Goal: Information Seeking & Learning: Learn about a topic

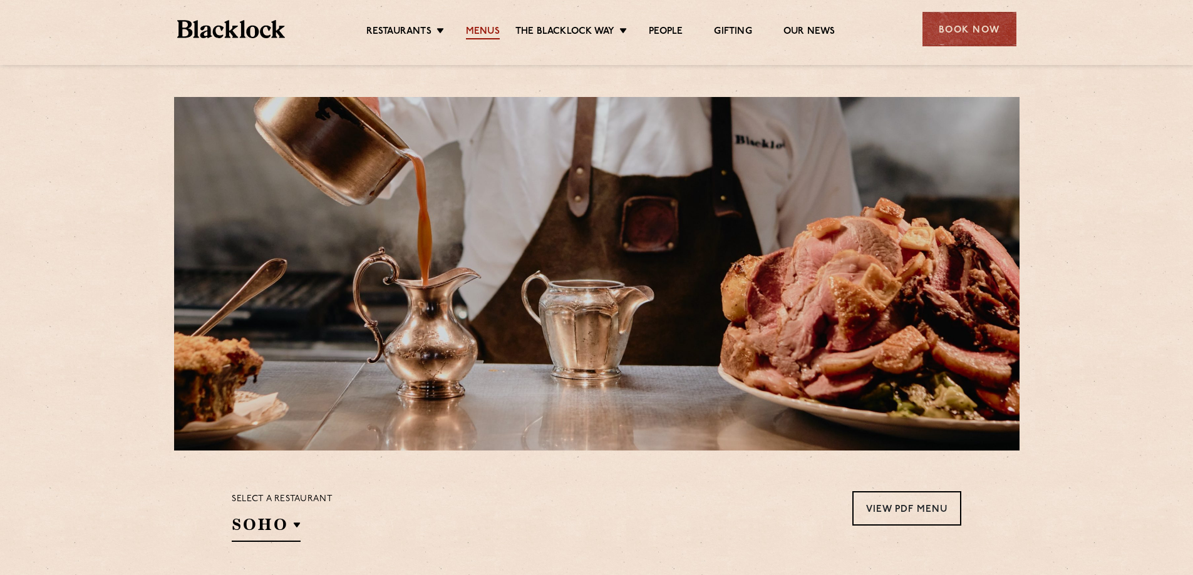
click at [490, 34] on link "Menus" at bounding box center [483, 33] width 34 height 14
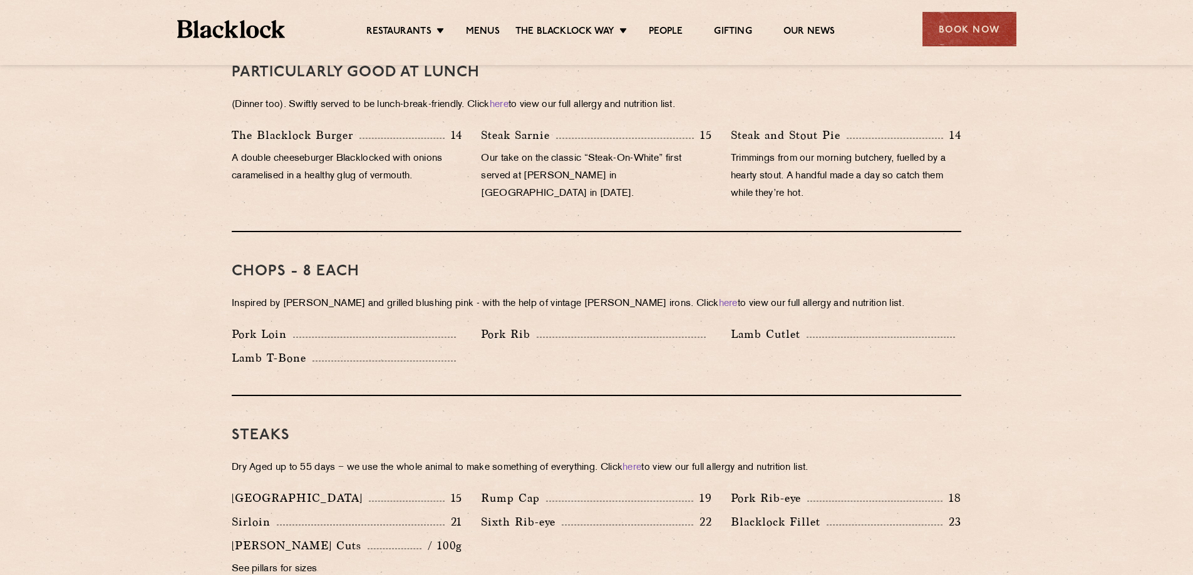
scroll to position [1044, 0]
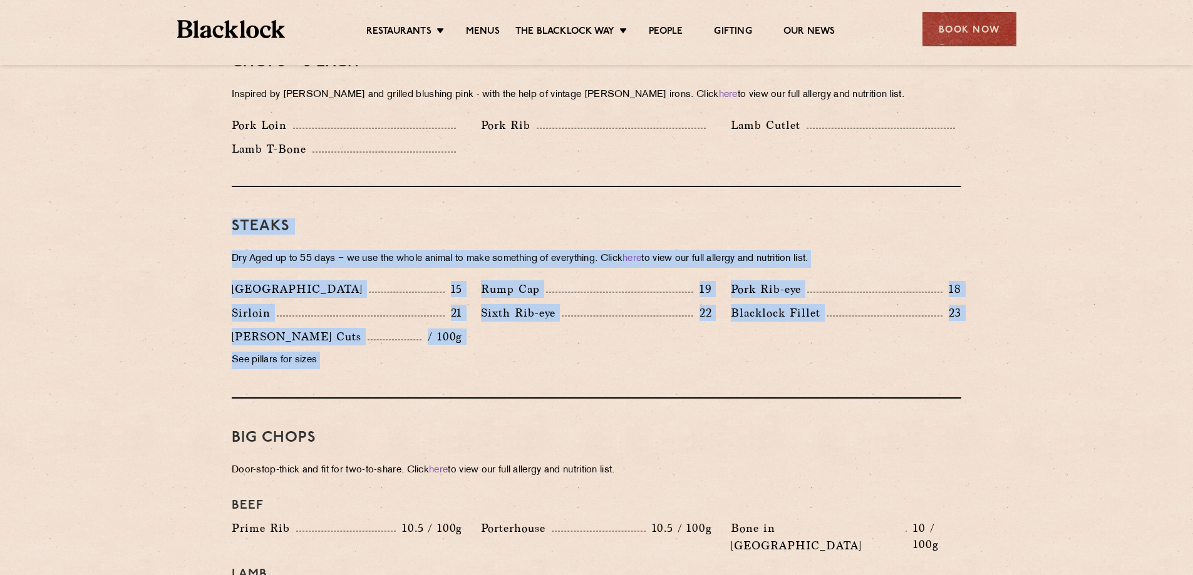
drag, startPoint x: 188, startPoint y: 189, endPoint x: 215, endPoint y: 383, distance: 195.9
click at [217, 383] on section "Pre Chop Bites Blacklock Potted Meats & Kimchi 2 Egg & Anchovy 2 Cheese & Pickl…" at bounding box center [596, 487] width 1193 height 1802
click at [187, 342] on section "Pre Chop Bites Blacklock Potted Meats & Kimchi 2 Egg & Anchovy 2 Cheese & Pickl…" at bounding box center [596, 487] width 1193 height 1802
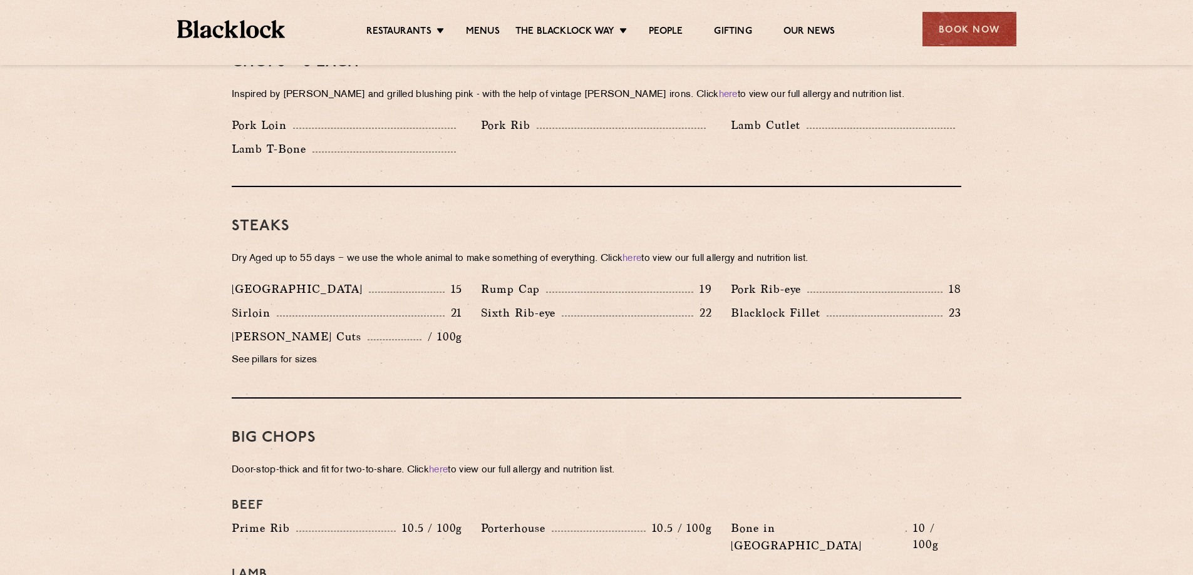
click at [202, 270] on section "Pre Chop Bites Blacklock Potted Meats & Kimchi 2 Egg & Anchovy 2 Cheese & Pickl…" at bounding box center [596, 487] width 1193 height 1802
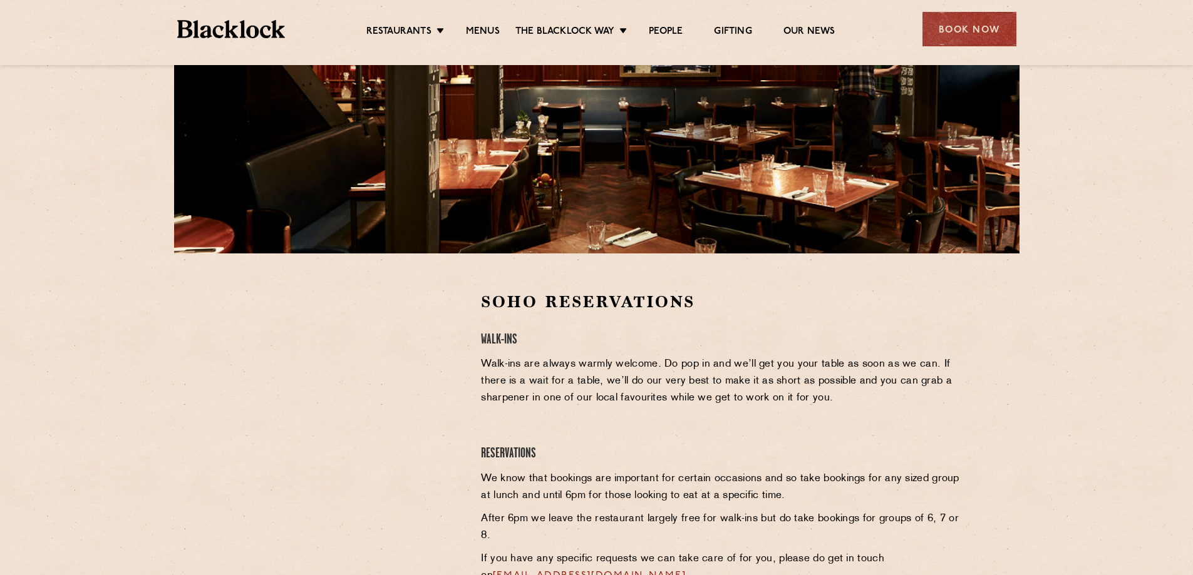
scroll to position [208, 0]
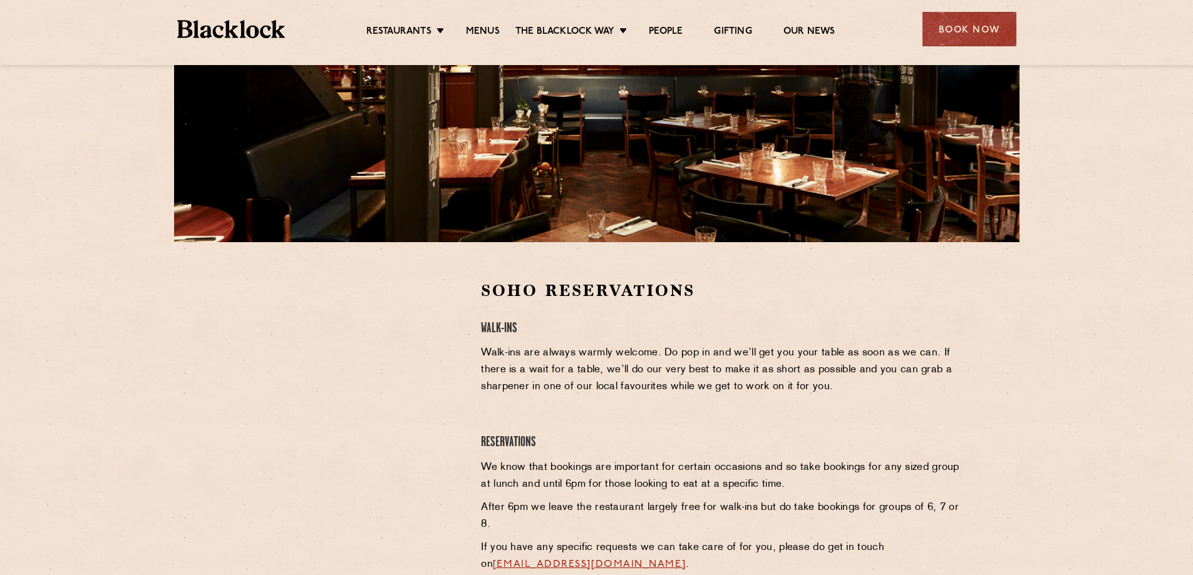
click at [183, 410] on section "Soho Reservations Walk-Ins Walk-ins are always warmly welcome. Do pop in and we…" at bounding box center [596, 452] width 1193 height 421
drag, startPoint x: 108, startPoint y: 164, endPoint x: 195, endPoint y: 398, distance: 250.0
click at [195, 398] on div "Soho Reservations Walk-Ins Walk-ins are always warmly welcome. Do pop in and we…" at bounding box center [596, 228] width 1193 height 872
click at [719, 302] on div "Soho Reservations Walk-Ins Walk-ins are always warmly welcome. Do pop in and we…" at bounding box center [720, 453] width 499 height 346
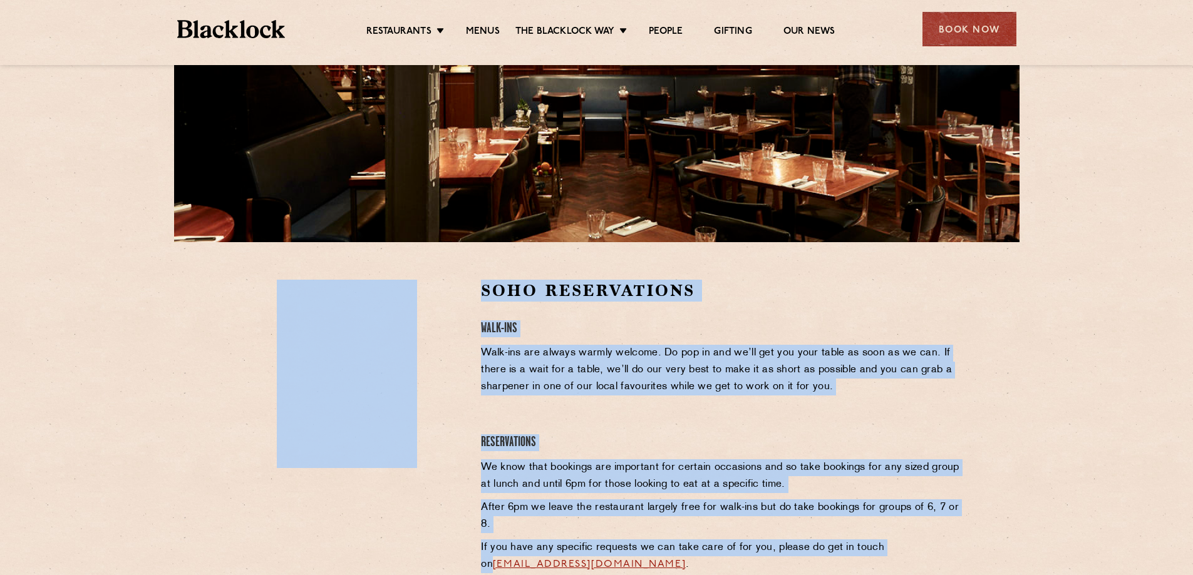
drag, startPoint x: 1081, startPoint y: 544, endPoint x: 1106, endPoint y: 282, distance: 262.8
click at [820, 236] on div "Soho Reservations Walk-Ins Walk-ins are always warmly welcome. Do pop in and we…" at bounding box center [596, 228] width 1193 height 872
click at [1130, 290] on section "Soho Reservations Walk-Ins Walk-ins are always warmly welcome. Do pop in and we…" at bounding box center [596, 452] width 1193 height 421
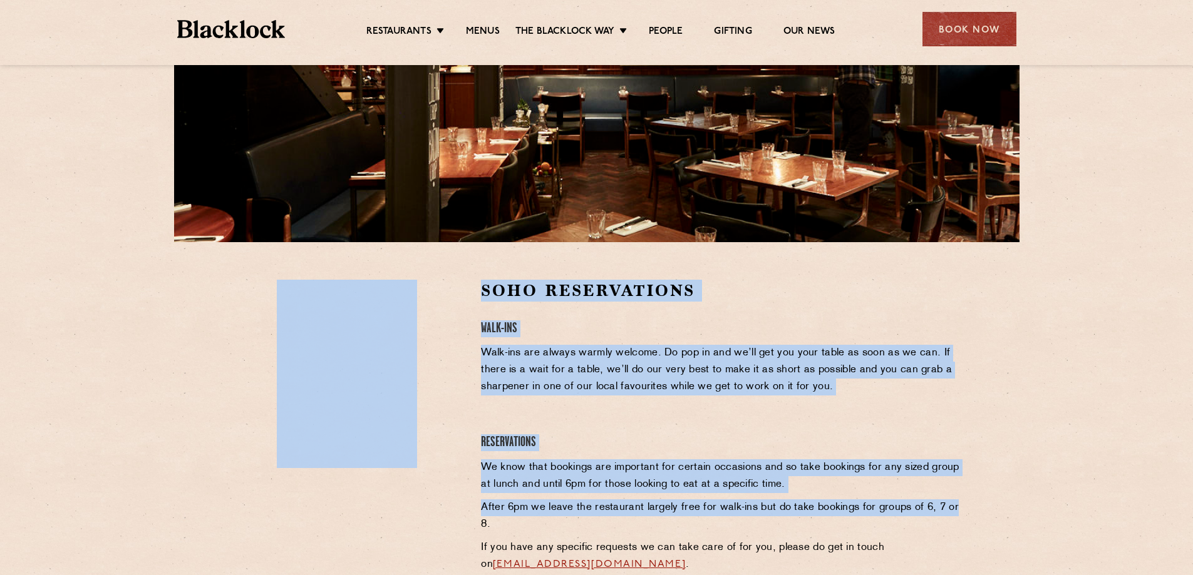
drag, startPoint x: 244, startPoint y: 264, endPoint x: 1122, endPoint y: 476, distance: 903.6
click at [1072, 510] on section "Soho Reservations Walk-Ins Walk-ins are always warmly welcome. Do pop in and we…" at bounding box center [596, 452] width 1193 height 421
click at [1125, 471] on section "Soho Reservations Walk-Ins Walk-ins are always warmly welcome. Do pop in and we…" at bounding box center [596, 452] width 1193 height 421
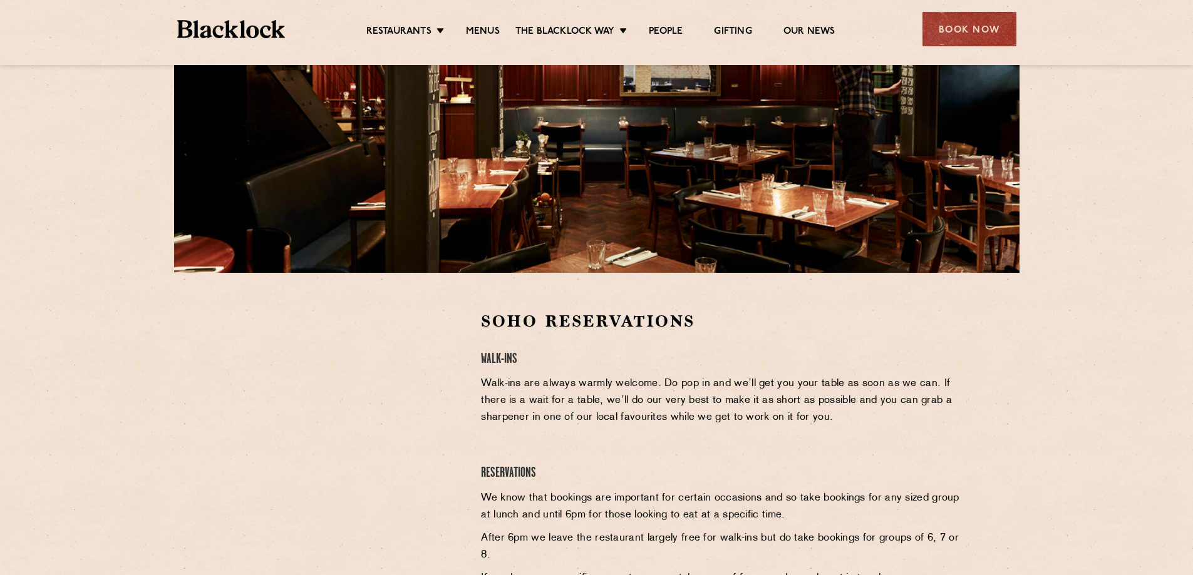
scroll to position [0, 0]
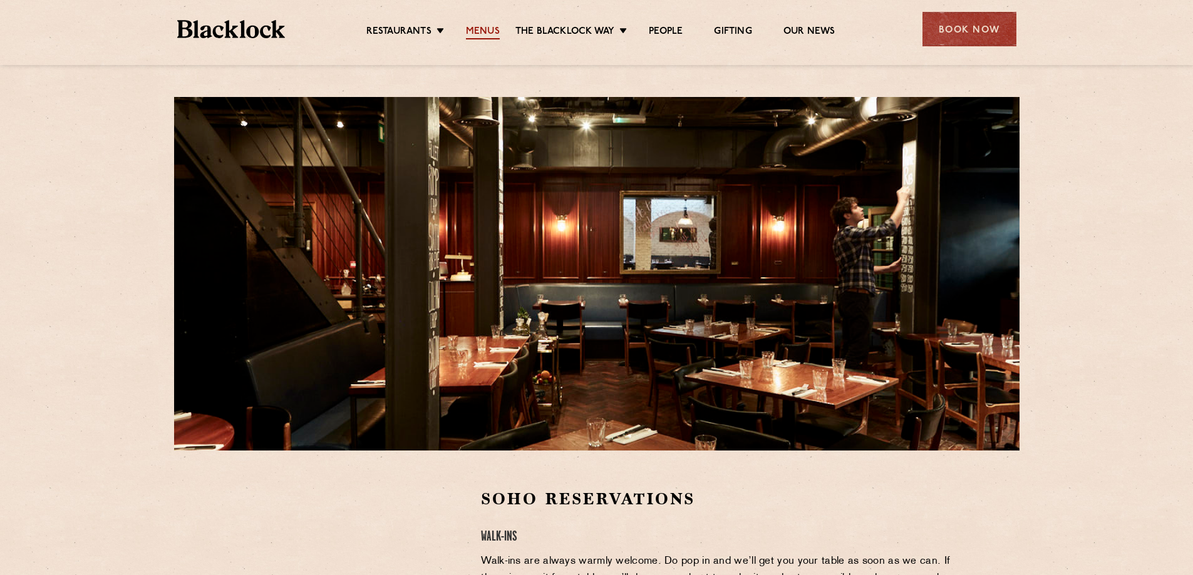
click at [475, 31] on link "Menus" at bounding box center [483, 33] width 34 height 14
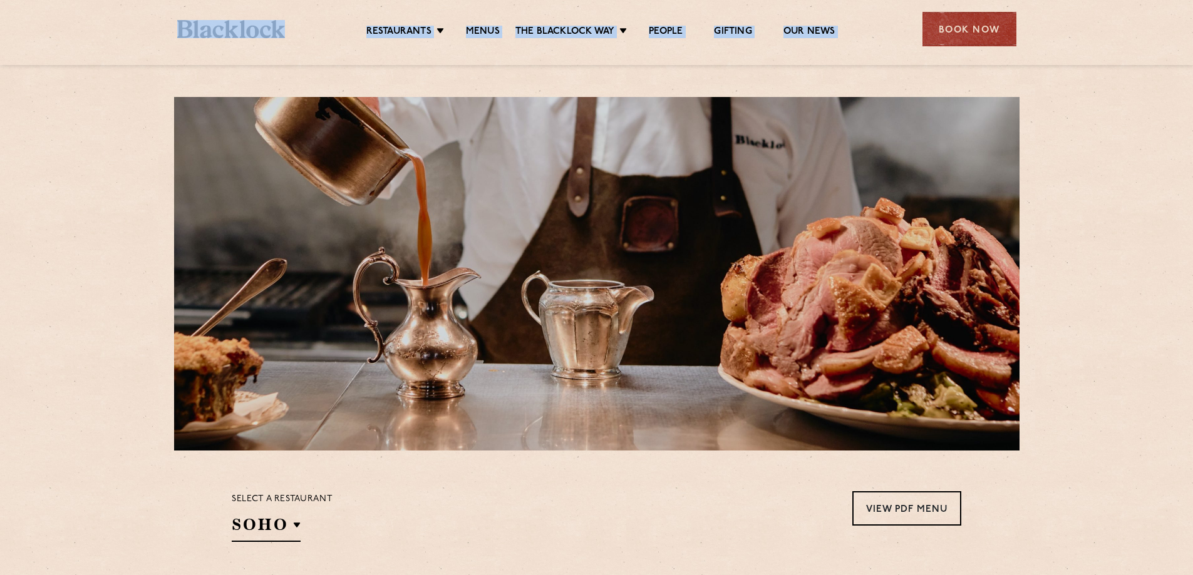
drag, startPoint x: 1071, startPoint y: 265, endPoint x: 111, endPoint y: 28, distance: 989.2
click at [112, 27] on div "Restaurants Soho City Shoreditch Covent Garden Canary Wharf Manchester Birmingh…" at bounding box center [596, 32] width 1193 height 65
drag, startPoint x: 153, startPoint y: 20, endPoint x: 1019, endPoint y: 499, distance: 989.4
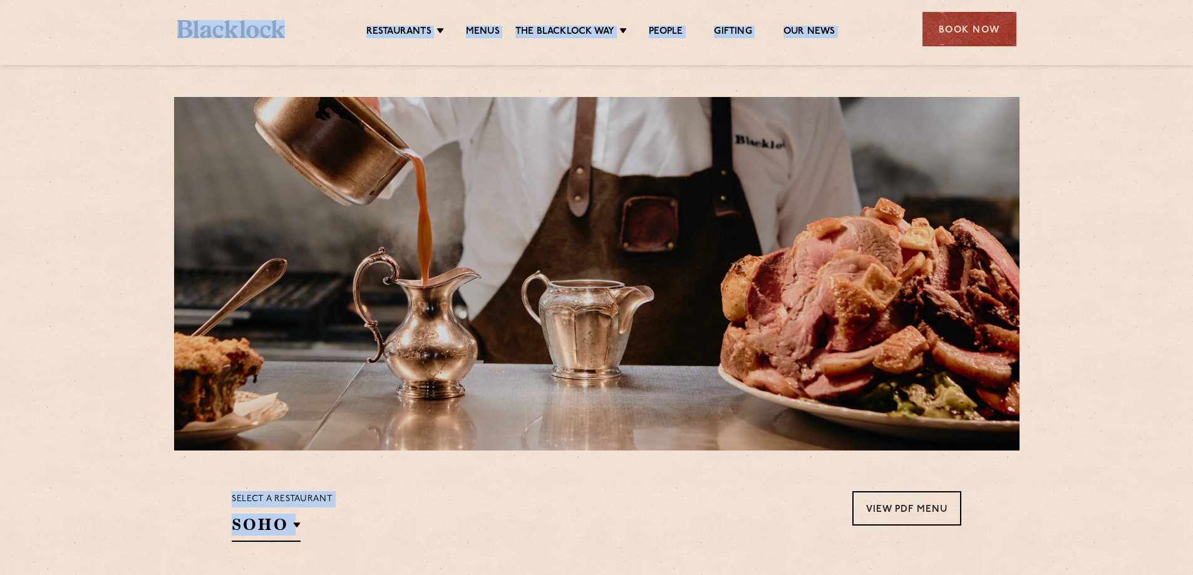
click at [1027, 486] on section "Select a restaurant SOHO Soho Birmingham City Shoreditch Covent Garden Canary W…" at bounding box center [596, 515] width 1193 height 129
drag, startPoint x: 1007, startPoint y: 530, endPoint x: 165, endPoint y: 24, distance: 982.6
click at [135, 31] on div "Restaurants Soho City Shoreditch Covent Garden Canary Wharf Manchester Birmingh…" at bounding box center [596, 32] width 1193 height 65
drag, startPoint x: 564, startPoint y: 278, endPoint x: 1079, endPoint y: 514, distance: 566.1
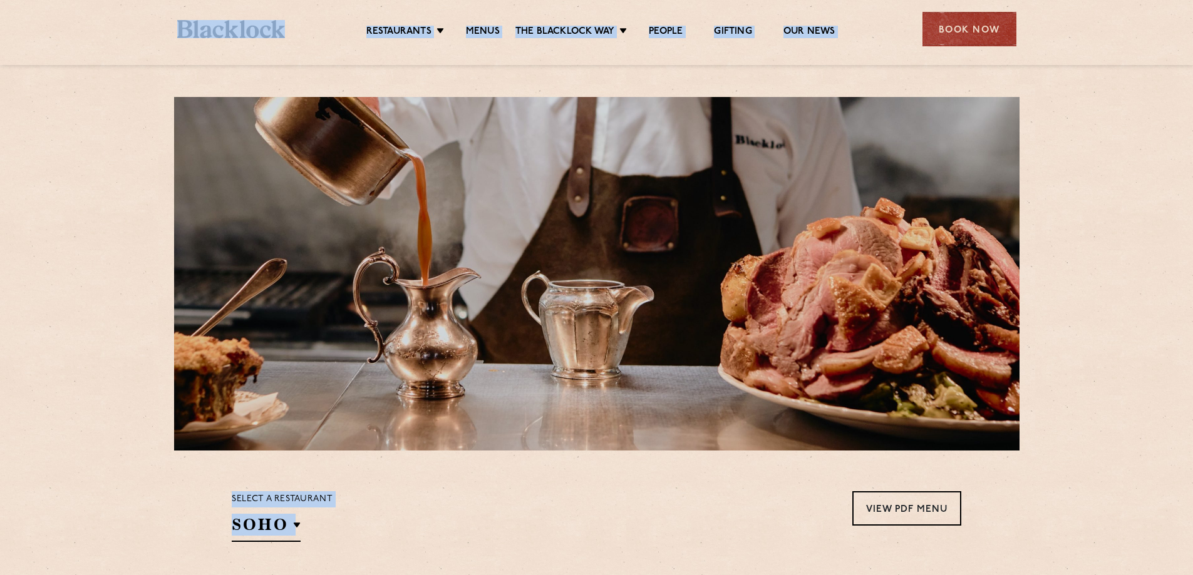
click at [1079, 511] on section "Select a restaurant SOHO Soho Birmingham City Shoreditch Covent Garden Canary W…" at bounding box center [596, 515] width 1193 height 129
drag, startPoint x: 974, startPoint y: 490, endPoint x: 255, endPoint y: 45, distance: 845.0
drag, startPoint x: 1143, startPoint y: 398, endPoint x: 1112, endPoint y: 443, distance: 55.4
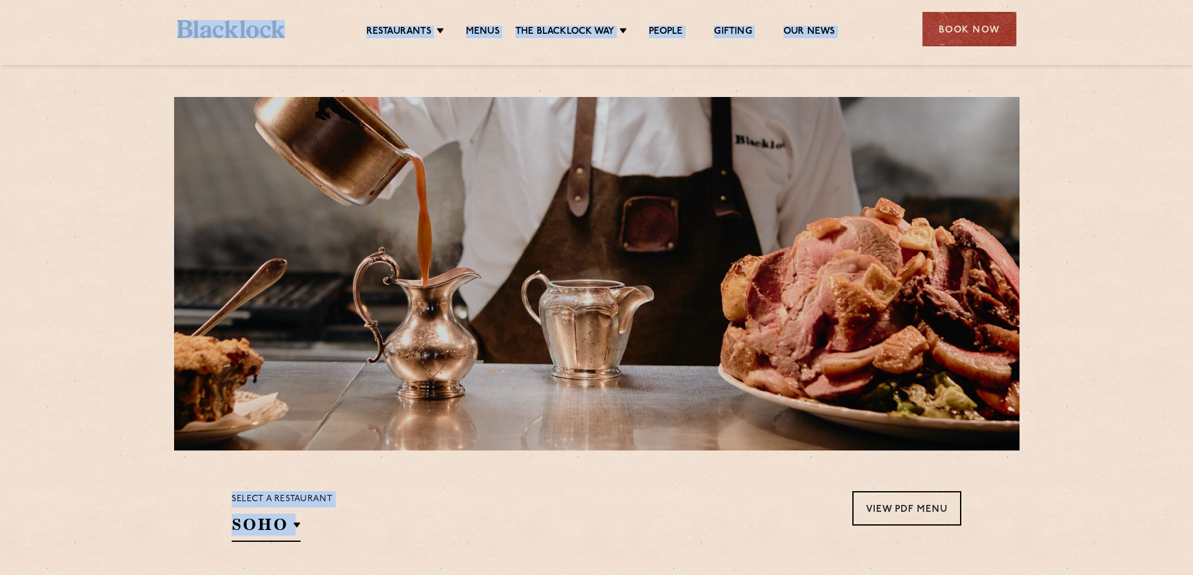
click at [1057, 512] on section "Select a restaurant SOHO Soho Birmingham City Shoreditch Covent Garden Canary W…" at bounding box center [596, 515] width 1193 height 129
click at [1048, 454] on section "Select a restaurant SOHO Soho Birmingham City Shoreditch Covent Garden Canary W…" at bounding box center [596, 515] width 1193 height 129
drag, startPoint x: 1073, startPoint y: 515, endPoint x: 140, endPoint y: 24, distance: 1054.0
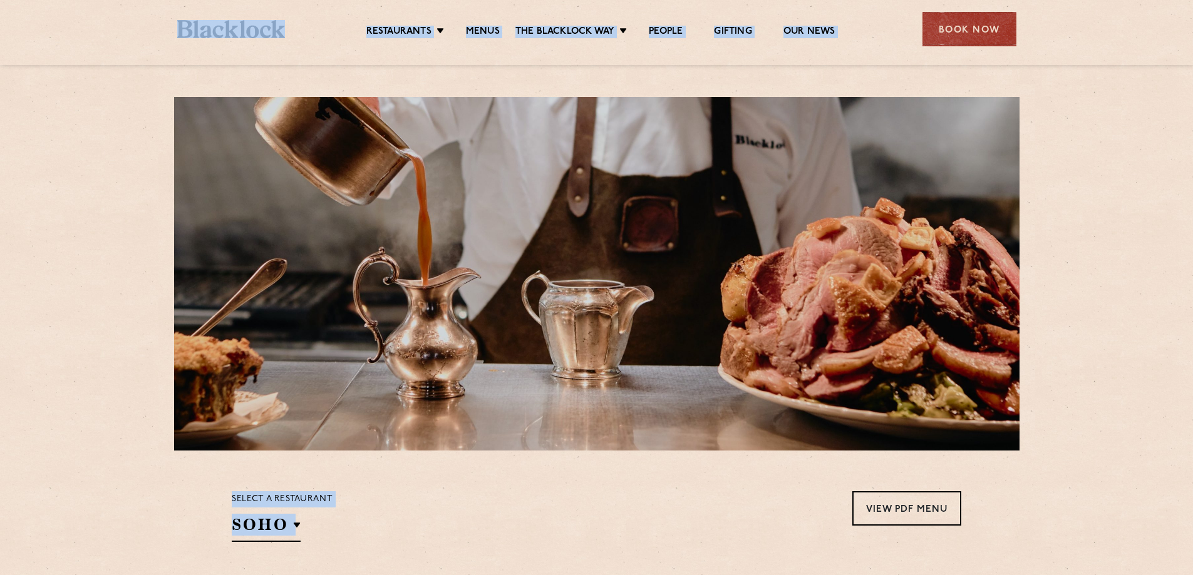
drag, startPoint x: 389, startPoint y: 157, endPoint x: 1049, endPoint y: 457, distance: 724.5
click at [1049, 457] on section "Select a restaurant SOHO Soho Birmingham City Shoreditch Covent Garden Canary W…" at bounding box center [596, 515] width 1193 height 129
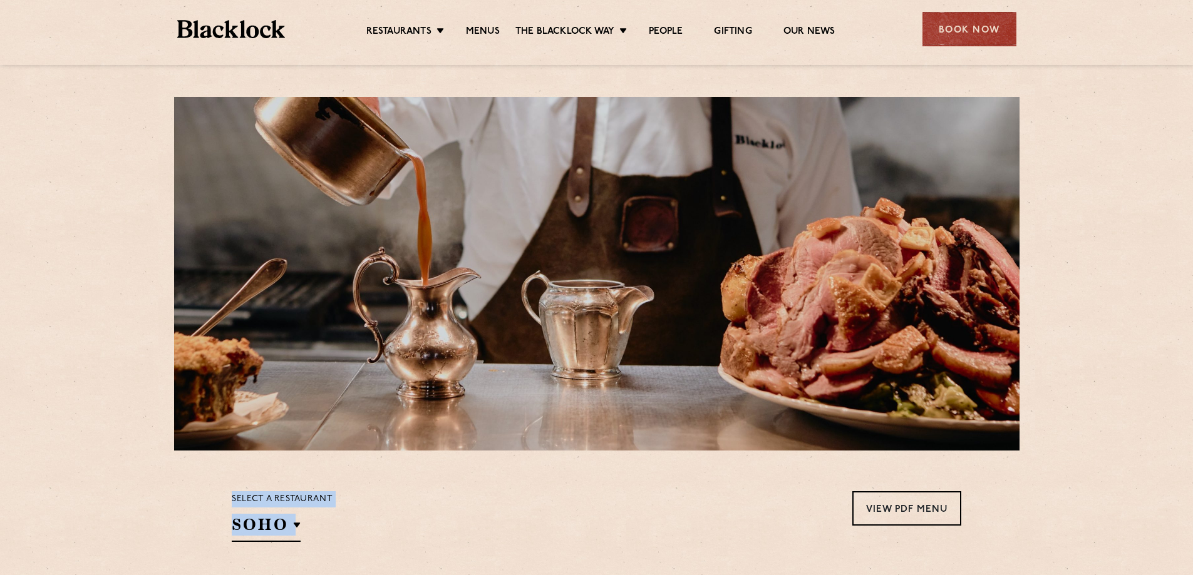
drag, startPoint x: 1060, startPoint y: 525, endPoint x: 0, endPoint y: -42, distance: 1202.6
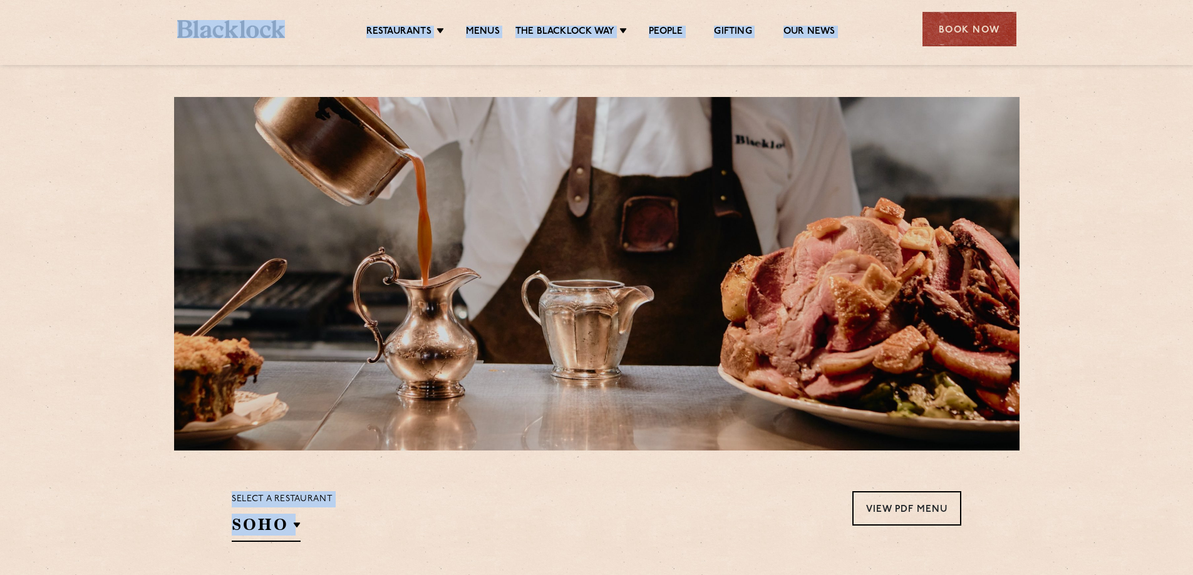
drag, startPoint x: 1071, startPoint y: 516, endPoint x: 190, endPoint y: 12, distance: 1014.8
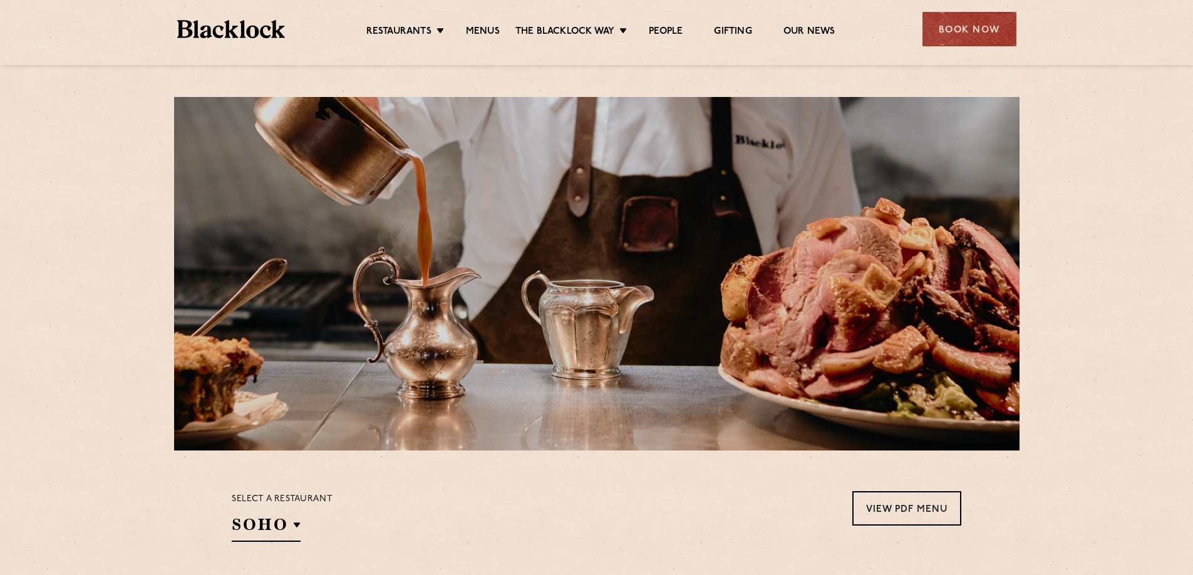
click at [205, 290] on div at bounding box center [596, 274] width 845 height 354
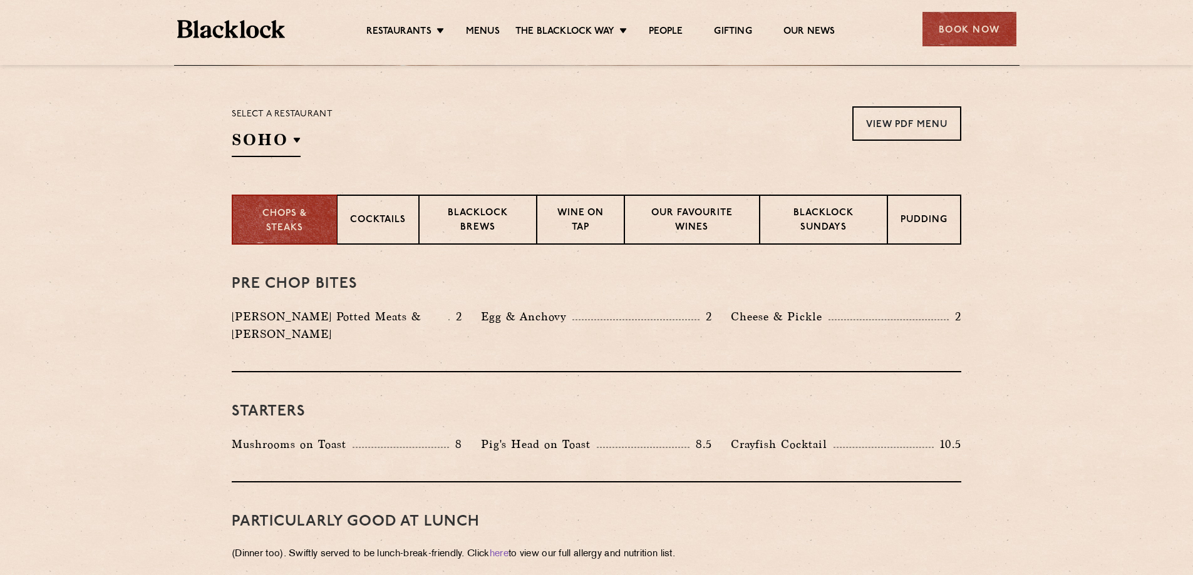
scroll to position [418, 0]
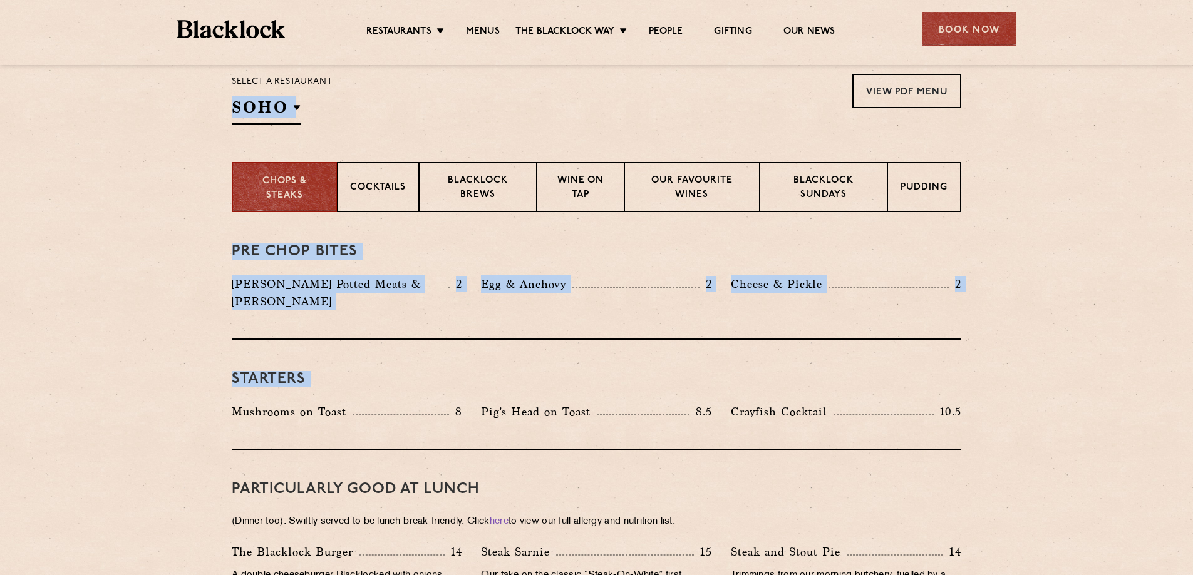
drag, startPoint x: 192, startPoint y: 212, endPoint x: 207, endPoint y: 353, distance: 141.7
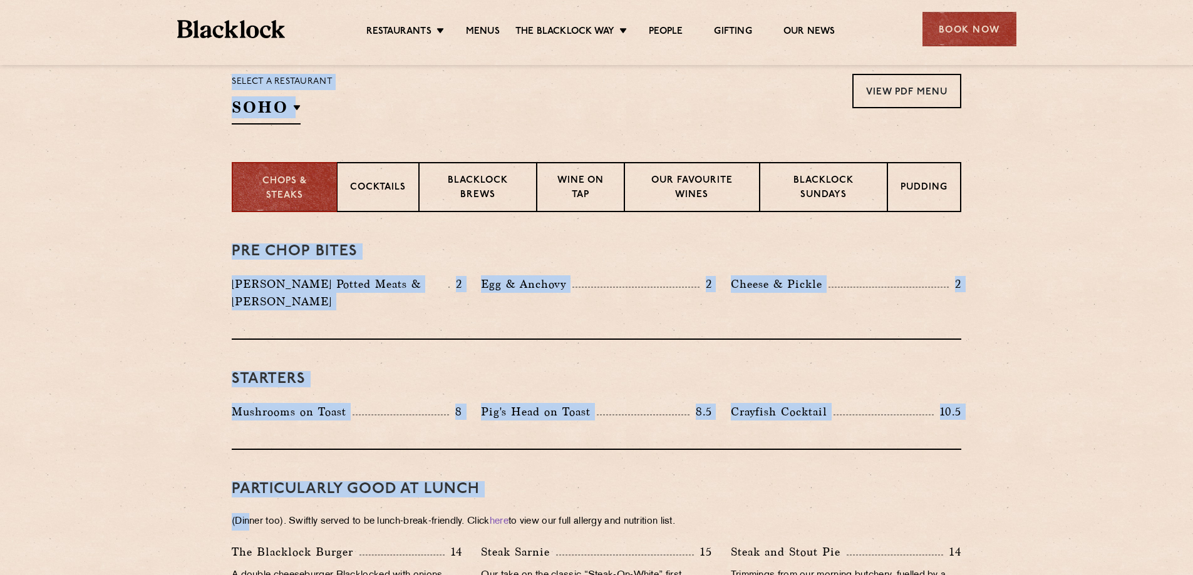
drag, startPoint x: 182, startPoint y: 74, endPoint x: 252, endPoint y: 484, distance: 415.4
drag, startPoint x: 194, startPoint y: 81, endPoint x: 200, endPoint y: 433, distance: 351.9
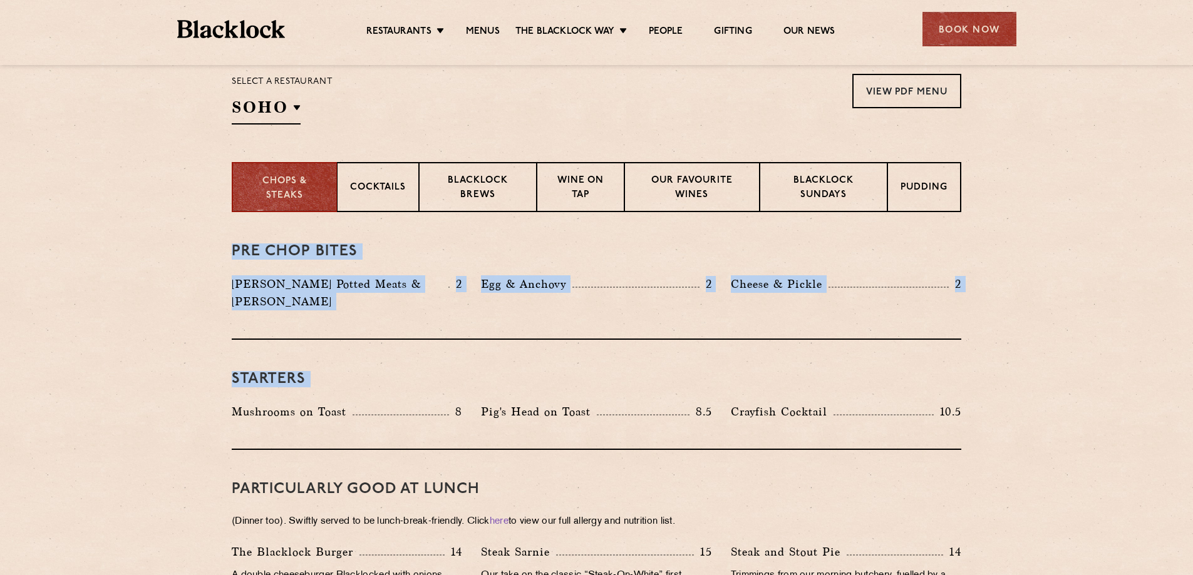
drag, startPoint x: 221, startPoint y: 432, endPoint x: 157, endPoint y: 218, distance: 222.8
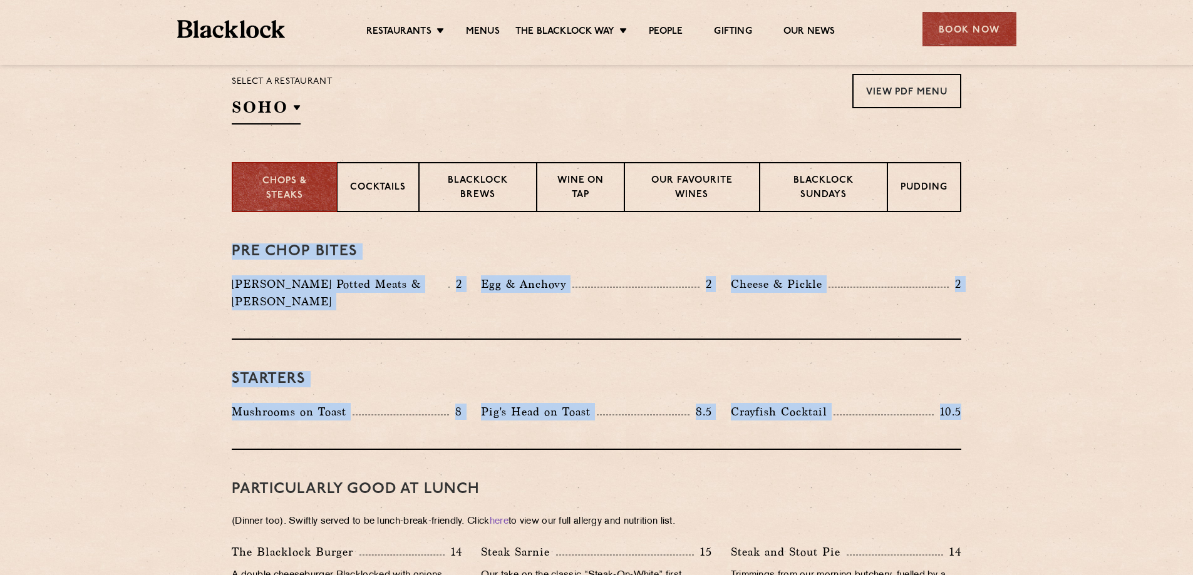
drag, startPoint x: 168, startPoint y: 225, endPoint x: 1004, endPoint y: 398, distance: 852.8
drag, startPoint x: 975, startPoint y: 404, endPoint x: 139, endPoint y: 251, distance: 850.3
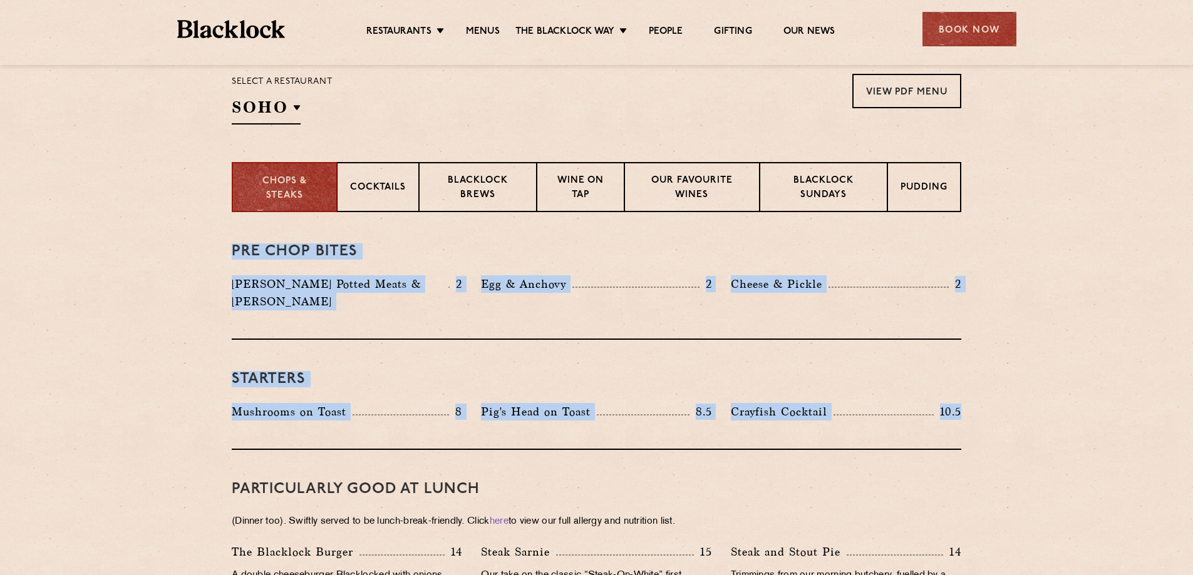
drag, startPoint x: 197, startPoint y: 255, endPoint x: 1074, endPoint y: 389, distance: 887.3
drag, startPoint x: 1018, startPoint y: 401, endPoint x: 73, endPoint y: 246, distance: 957.4
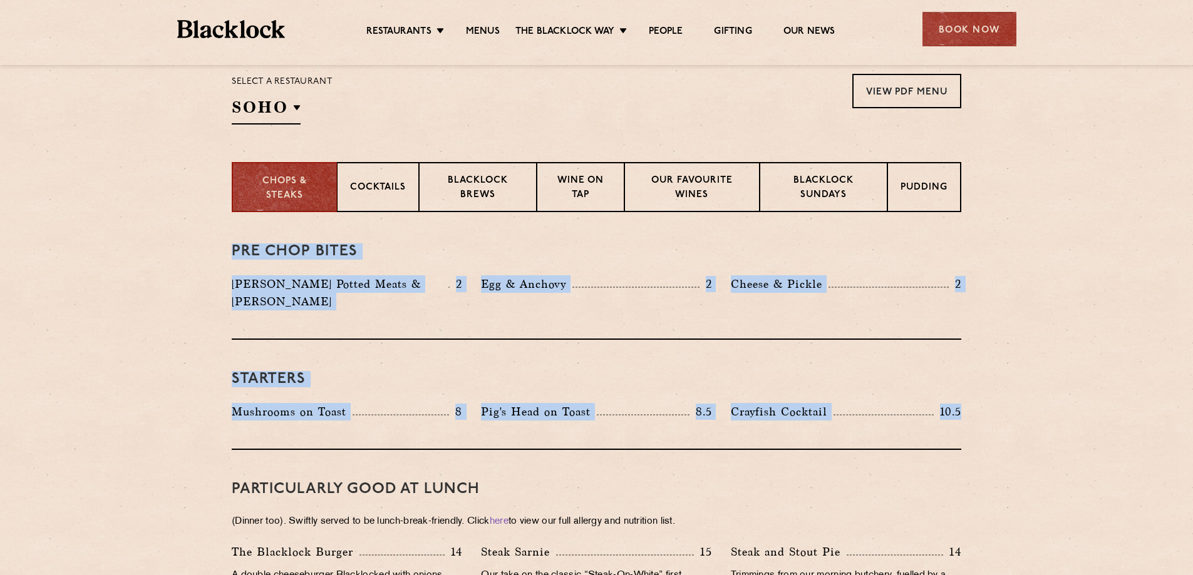
drag, startPoint x: 155, startPoint y: 234, endPoint x: 1096, endPoint y: 422, distance: 959.5
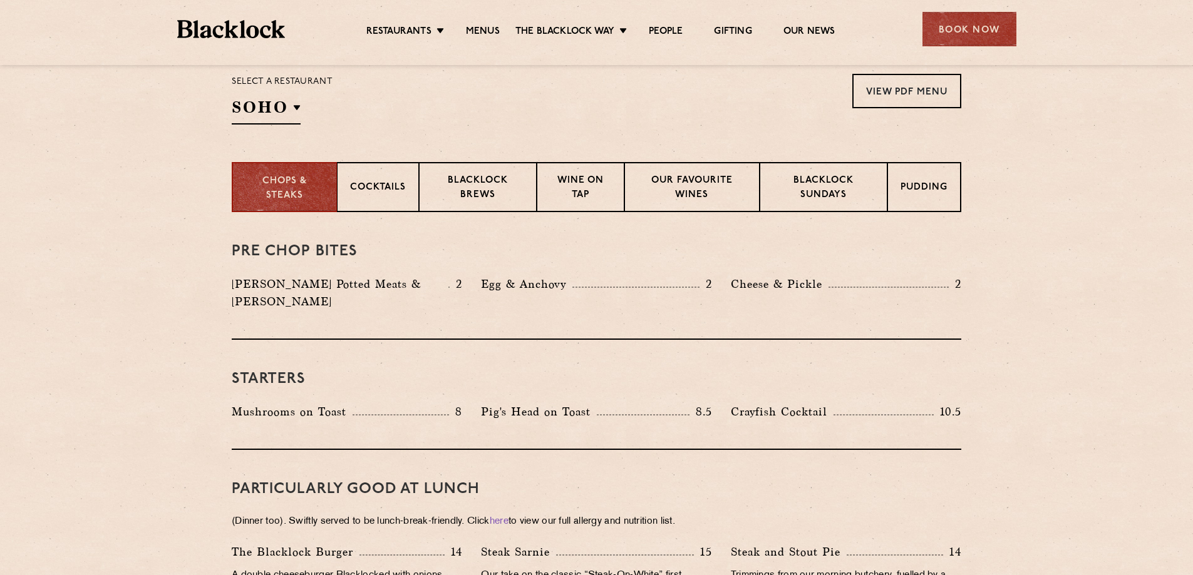
scroll to position [626, 0]
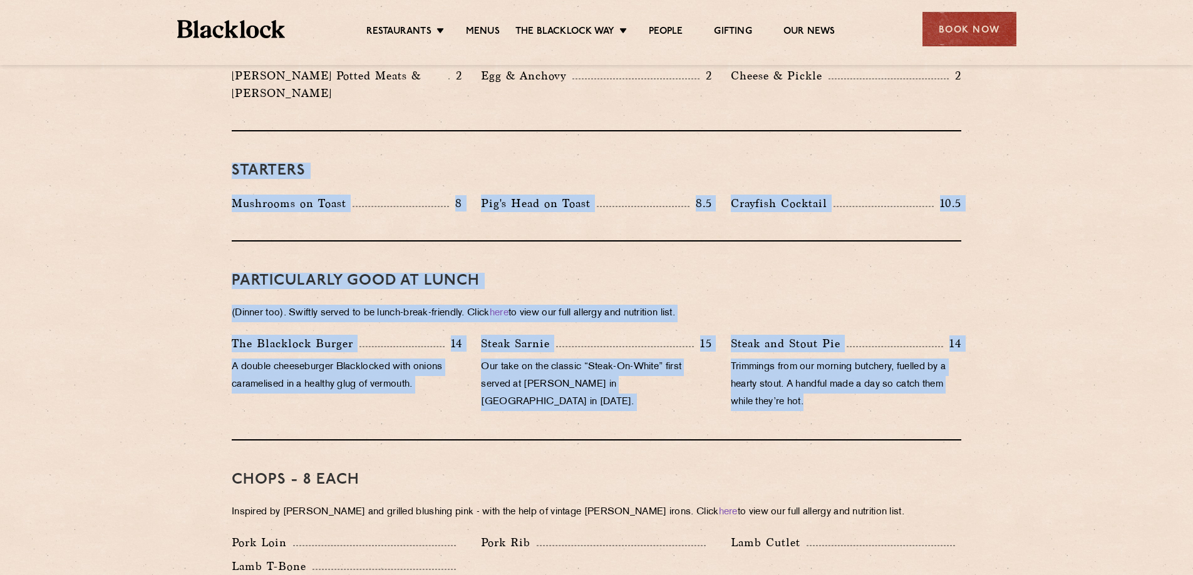
drag, startPoint x: 1026, startPoint y: 402, endPoint x: 206, endPoint y: 157, distance: 855.8
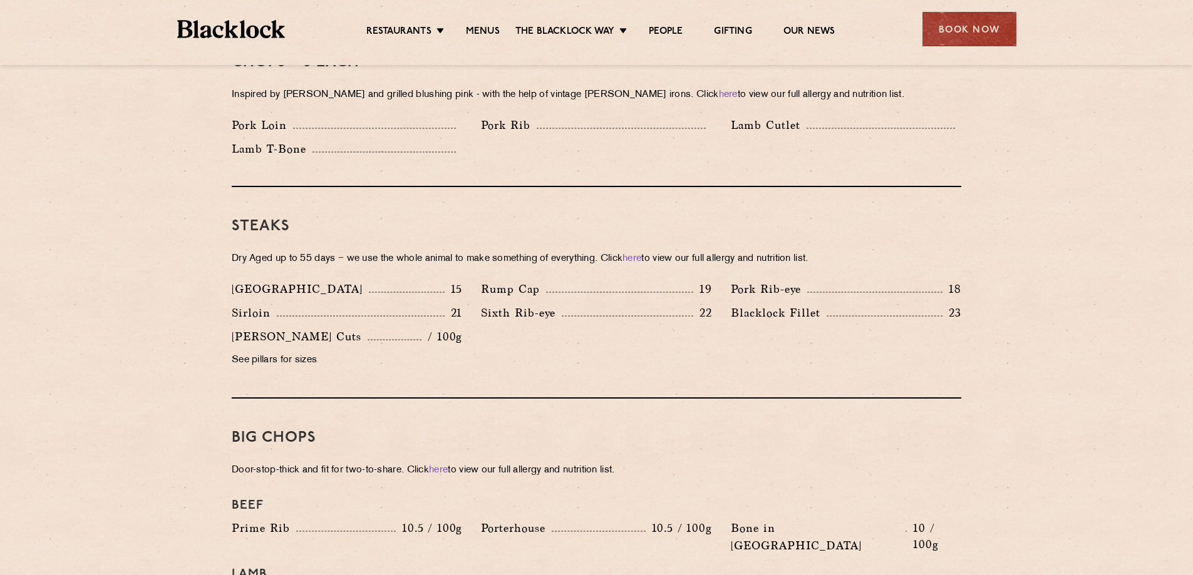
scroll to position [1252, 0]
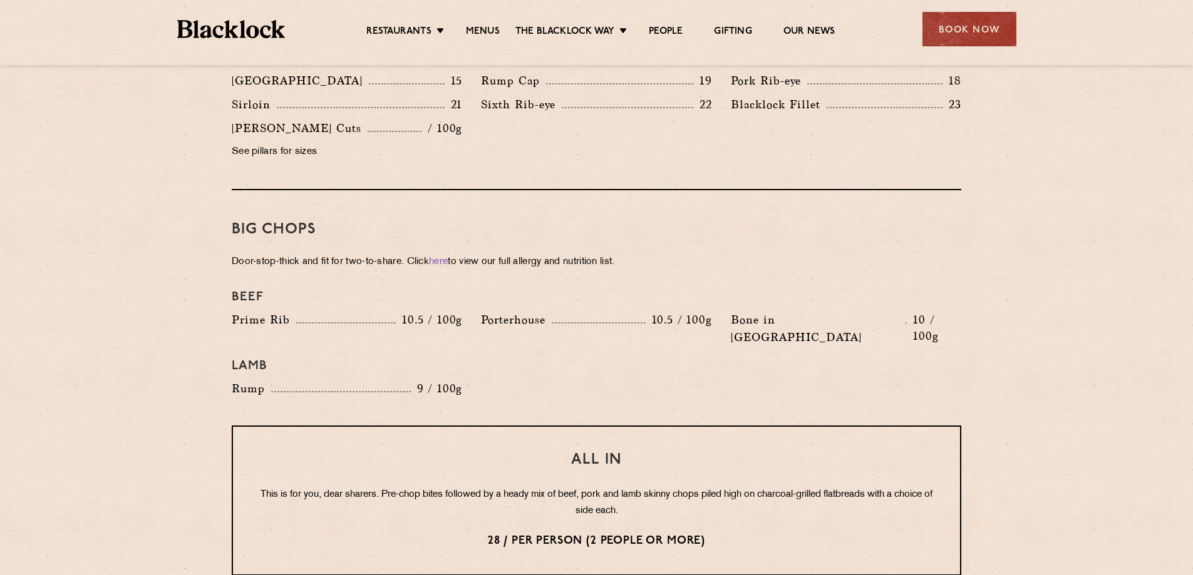
click at [198, 293] on section "Pre Chop Bites Blacklock Potted Meats & Kimchi 2 Egg & Anchovy 2 Cheese & Pickl…" at bounding box center [596, 279] width 1193 height 1802
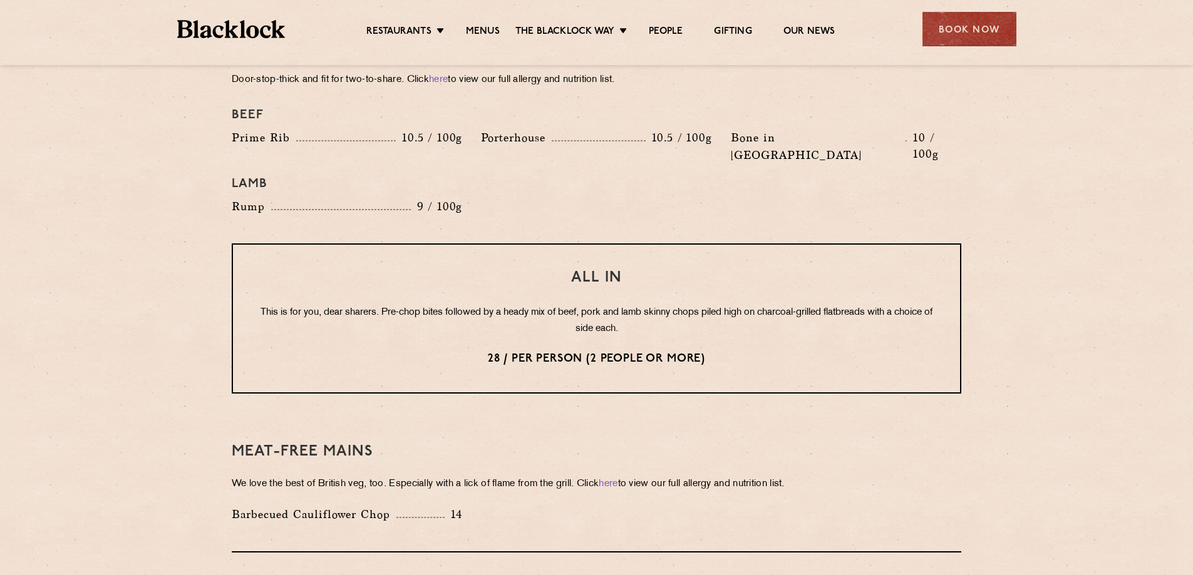
scroll to position [1461, 0]
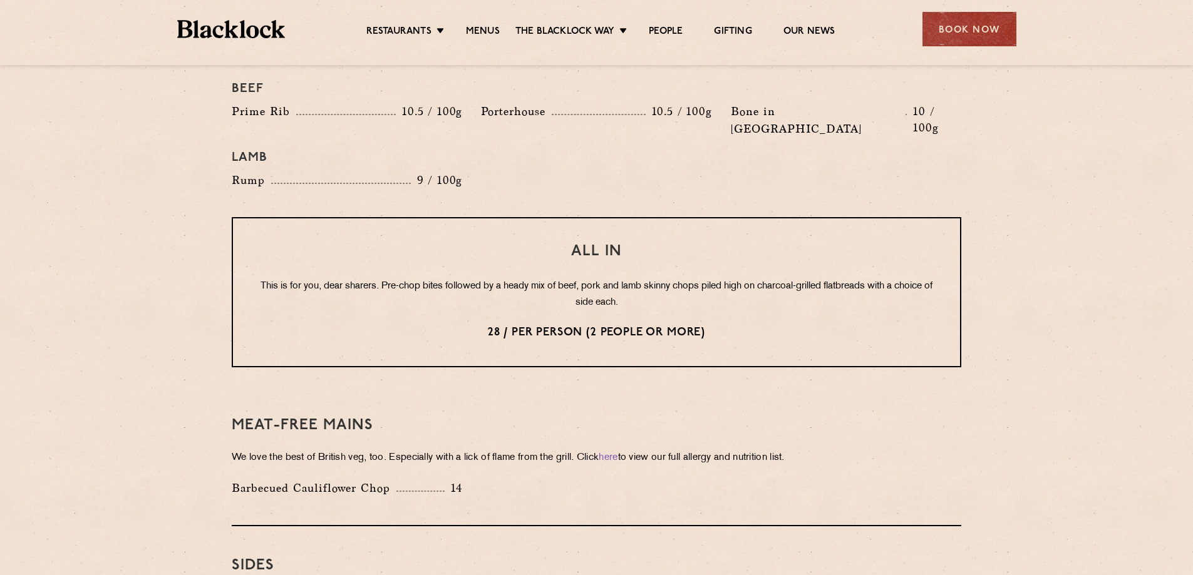
click at [198, 293] on section "Pre Chop Bites Blacklock Potted Meats & Kimchi 2 Egg & Anchovy 2 Cheese & Pickl…" at bounding box center [596, 70] width 1193 height 1802
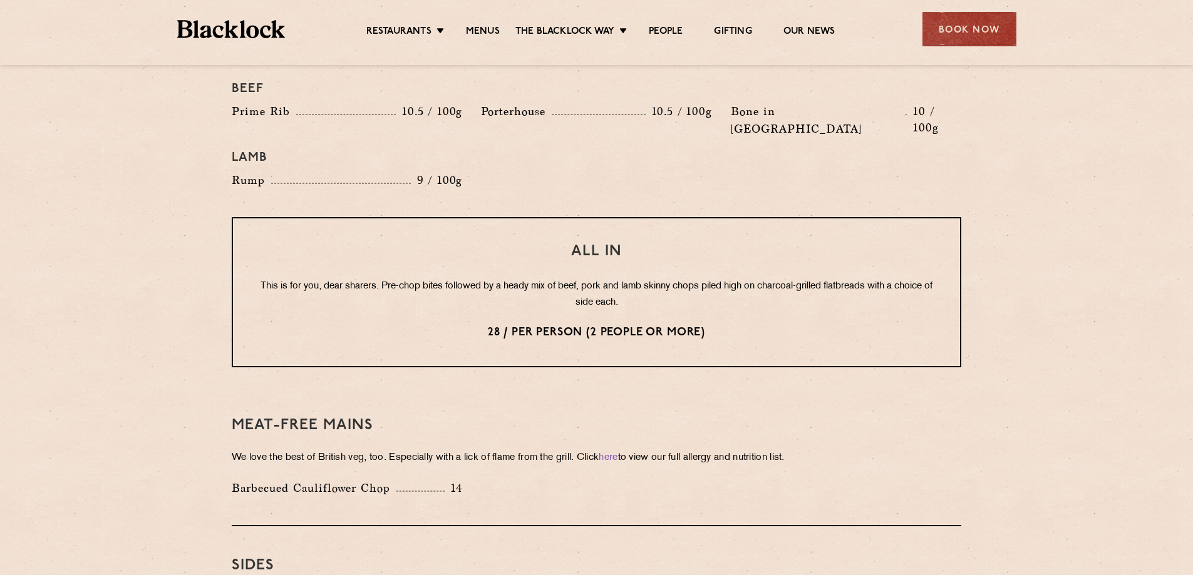
click at [198, 293] on section "Pre Chop Bites Blacklock Potted Meats & Kimchi 2 Egg & Anchovy 2 Cheese & Pickl…" at bounding box center [596, 70] width 1193 height 1802
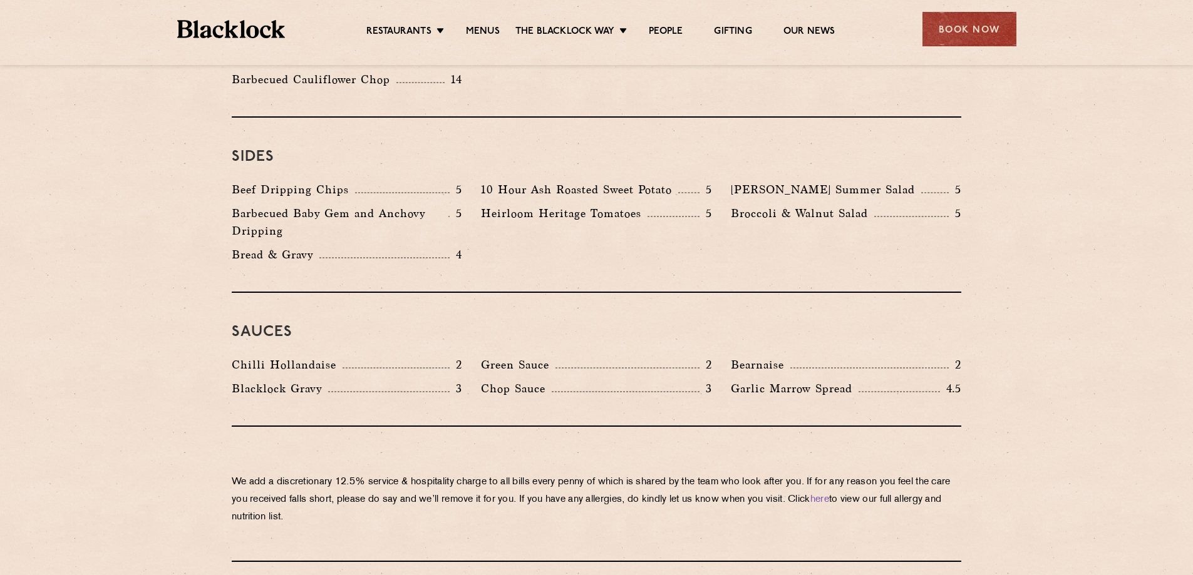
scroll to position [1878, 0]
